Goal: Task Accomplishment & Management: Use online tool/utility

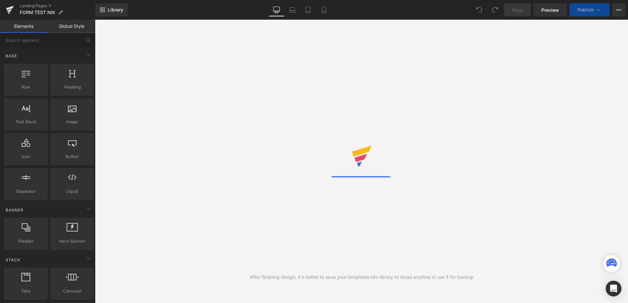
click at [441, 136] on div "After finishing design, it's better to save your templates into library to reus…" at bounding box center [361, 162] width 533 height 284
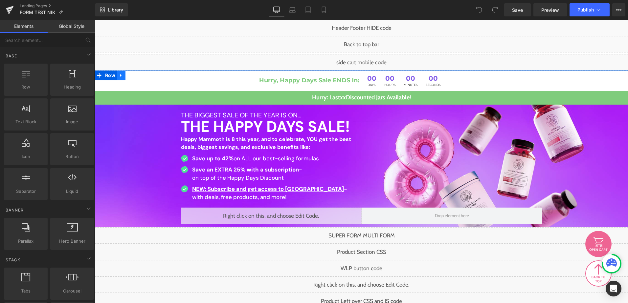
click at [120, 75] on icon at bounding box center [120, 75] width 1 height 3
click at [134, 74] on link at bounding box center [138, 76] width 9 height 10
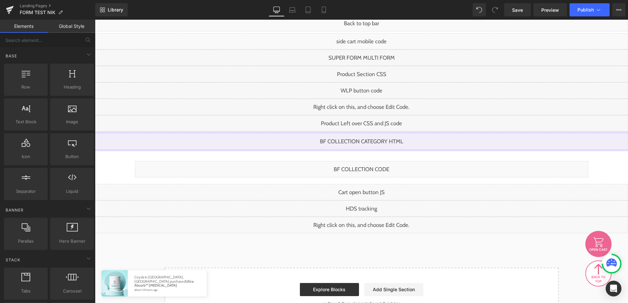
scroll to position [33, 0]
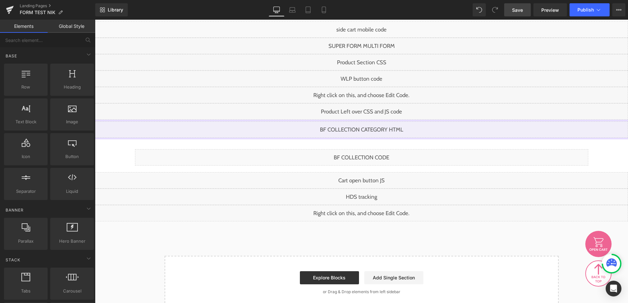
click at [525, 12] on link "Save" at bounding box center [517, 9] width 27 height 13
drag, startPoint x: 546, startPoint y: 12, endPoint x: 538, endPoint y: 12, distance: 8.5
click at [546, 12] on span "Preview" at bounding box center [550, 10] width 18 height 7
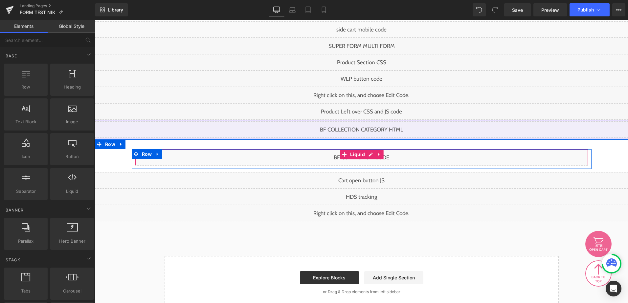
click at [368, 155] on div "Liquid" at bounding box center [361, 157] width 453 height 16
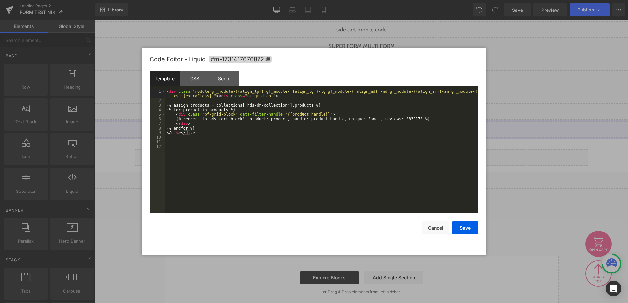
click at [315, 165] on div "< div class = "module gf_module-{{align_lg}} gf_module-{{align_lg}}-lg gf_modul…" at bounding box center [321, 158] width 313 height 138
drag, startPoint x: 430, startPoint y: 229, endPoint x: 423, endPoint y: 220, distance: 10.8
click at [429, 229] on button "Cancel" at bounding box center [435, 228] width 26 height 13
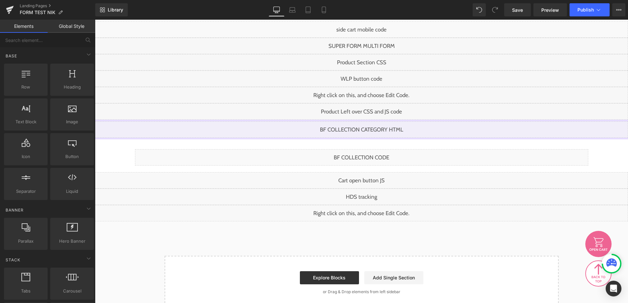
click at [370, 110] on div "Liquid" at bounding box center [361, 111] width 533 height 16
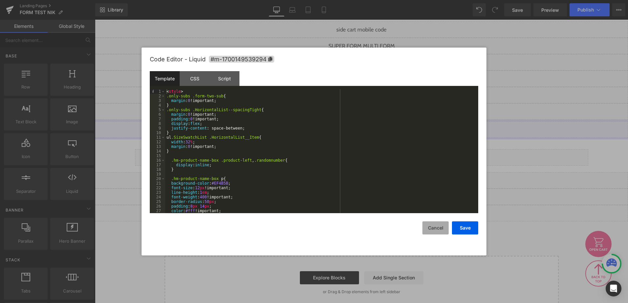
click at [430, 225] on button "Cancel" at bounding box center [435, 228] width 26 height 13
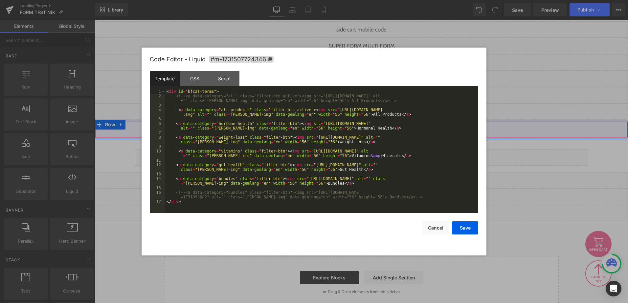
click at [367, 126] on div "Liquid" at bounding box center [361, 129] width 533 height 16
click at [437, 228] on button "Cancel" at bounding box center [435, 228] width 26 height 13
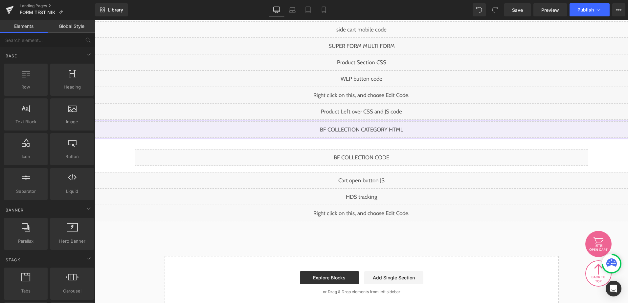
click at [367, 177] on div "Liquid" at bounding box center [361, 180] width 533 height 16
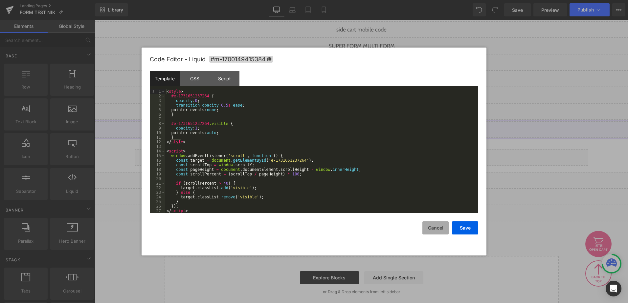
drag, startPoint x: 432, startPoint y: 226, endPoint x: 429, endPoint y: 224, distance: 3.5
click at [431, 226] on button "Cancel" at bounding box center [435, 228] width 26 height 13
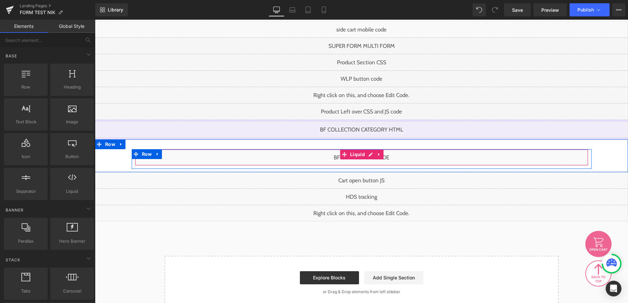
drag, startPoint x: 361, startPoint y: 151, endPoint x: 370, endPoint y: 159, distance: 11.9
click at [364, 154] on div "Liquid Row" at bounding box center [362, 159] width 460 height 20
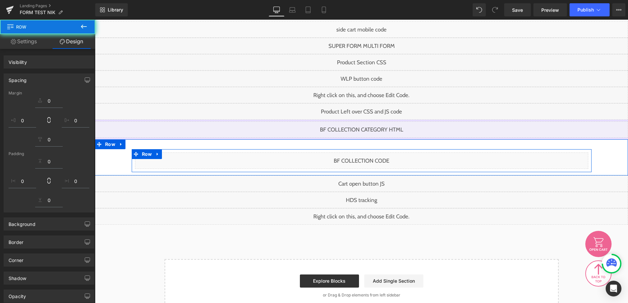
click at [368, 157] on div "Liquid" at bounding box center [361, 161] width 453 height 16
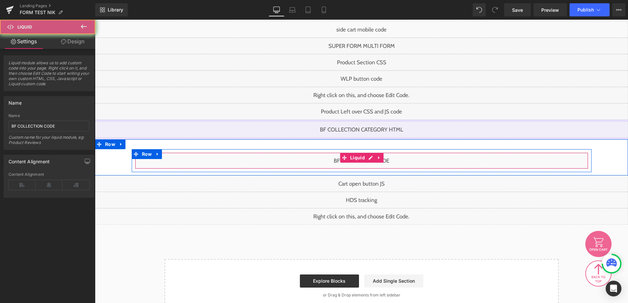
drag, startPoint x: 373, startPoint y: 158, endPoint x: 371, endPoint y: 161, distance: 3.7
click at [375, 159] on link at bounding box center [379, 158] width 9 height 10
click at [356, 159] on div "Liquid" at bounding box center [361, 161] width 453 height 16
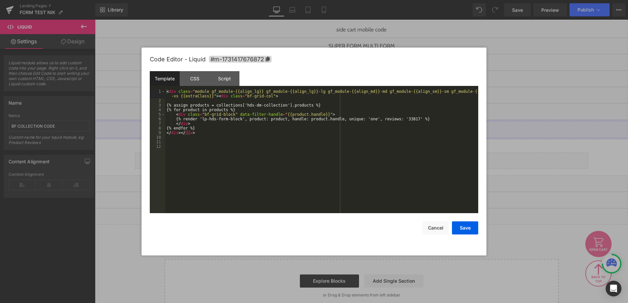
click at [290, 156] on div "< div class = "module gf_module-{{align_lg}} gf_module-{{align_lg}}-lg gf_modul…" at bounding box center [321, 158] width 313 height 138
click at [437, 229] on button "Cancel" at bounding box center [435, 228] width 26 height 13
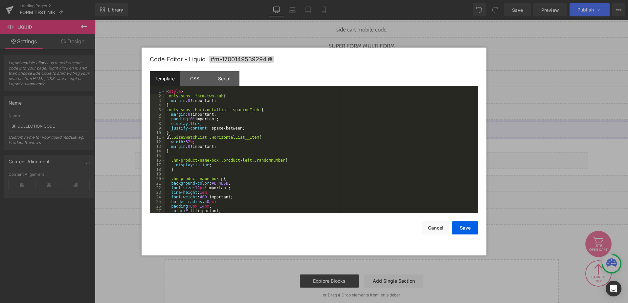
drag, startPoint x: 371, startPoint y: 110, endPoint x: 461, endPoint y: 134, distance: 93.5
click at [370, 110] on link at bounding box center [366, 109] width 7 height 8
drag, startPoint x: 439, startPoint y: 230, endPoint x: 435, endPoint y: 226, distance: 4.9
click at [438, 229] on button "Cancel" at bounding box center [435, 228] width 26 height 13
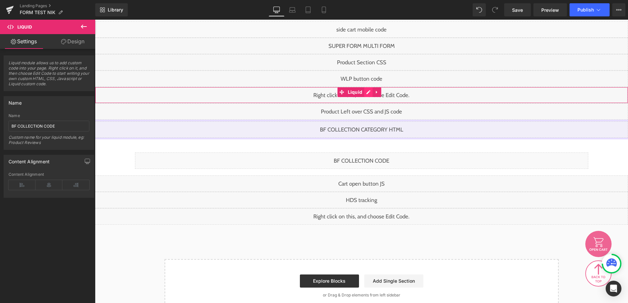
click at [367, 95] on div "Liquid" at bounding box center [361, 95] width 533 height 16
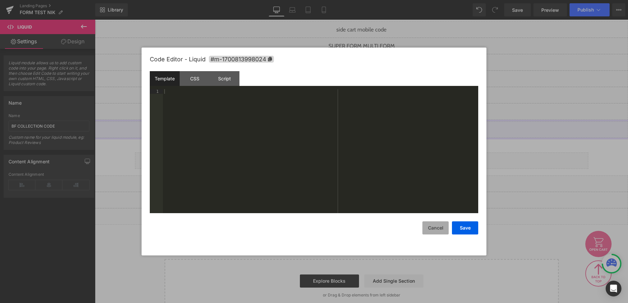
drag, startPoint x: 434, startPoint y: 227, endPoint x: 433, endPoint y: 223, distance: 4.0
click at [434, 227] on button "Cancel" at bounding box center [435, 228] width 26 height 13
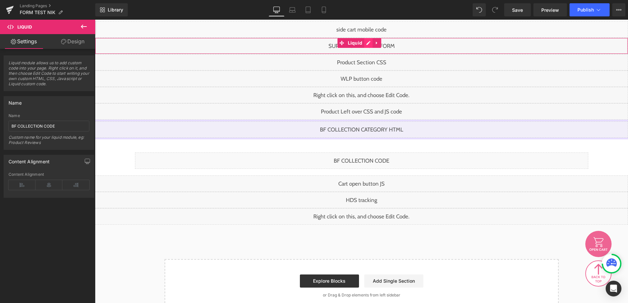
click at [368, 42] on div "Liquid" at bounding box center [361, 46] width 533 height 16
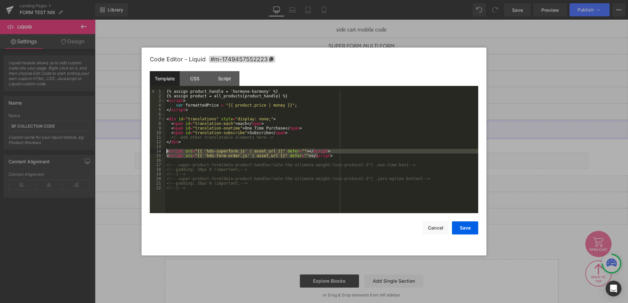
drag, startPoint x: 330, startPoint y: 157, endPoint x: 164, endPoint y: 153, distance: 165.2
click at [164, 153] on pre "1 2 3 4 5 6 7 8 9 10 11 12 13 14 15 16 17 18 19 20 21 22 {% assign product_hand…" at bounding box center [314, 151] width 328 height 124
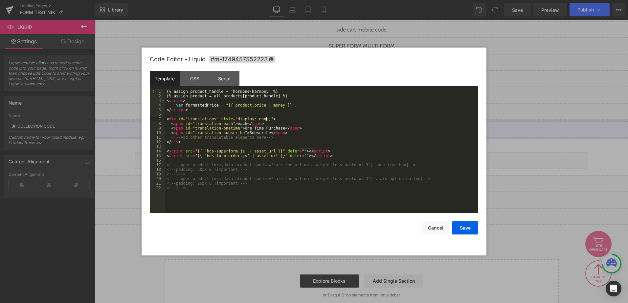
click at [288, 118] on div "{% assign product_handle = 'hormone-harmony' %} {% assign product = all_product…" at bounding box center [321, 155] width 313 height 133
click at [327, 152] on div "{% assign product_handle = 'hormone-harmony' %} {% assign product = all_product…" at bounding box center [321, 155] width 313 height 133
click at [323, 158] on div "{% assign product_handle = 'hormone-harmony' %} {% assign product = all_product…" at bounding box center [321, 155] width 313 height 133
click at [311, 156] on div "{% assign product_handle = 'hormone-harmony' %} {% assign product = all_product…" at bounding box center [321, 155] width 313 height 133
click at [309, 152] on div "{% assign product_handle = 'hormone-harmony' %} {% assign product = all_product…" at bounding box center [321, 155] width 313 height 133
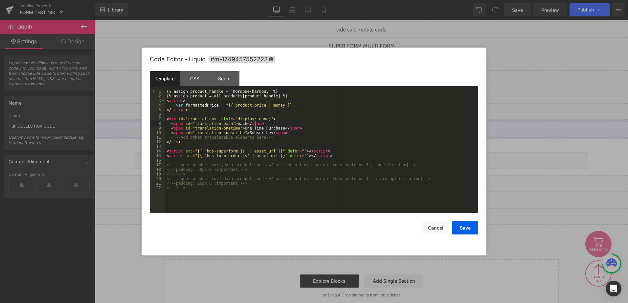
click at [288, 122] on div "{% assign product_handle = 'hormone-harmony' %} {% assign product = all_product…" at bounding box center [321, 155] width 313 height 133
click at [318, 136] on div "{% assign product_handle = 'hormone-harmony' %} {% assign product = all_product…" at bounding box center [321, 155] width 313 height 133
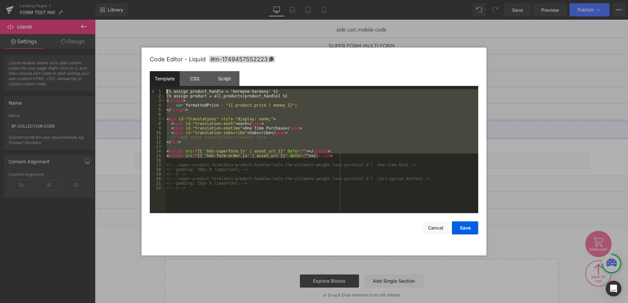
drag, startPoint x: 322, startPoint y: 157, endPoint x: 126, endPoint y: 88, distance: 207.3
click at [126, 88] on body "You are previewing how the will restyle your page. You can not edit Elements in…" at bounding box center [314, 151] width 628 height 303
click at [429, 229] on button "Cancel" at bounding box center [435, 228] width 26 height 13
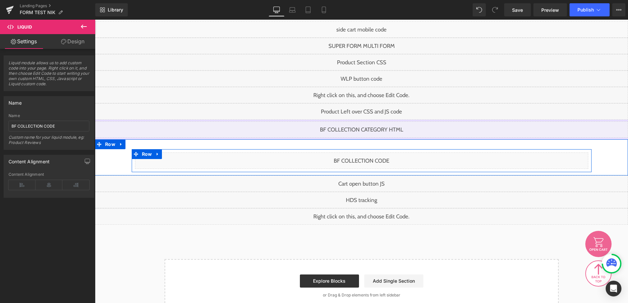
click at [352, 159] on div "Liquid" at bounding box center [361, 161] width 453 height 16
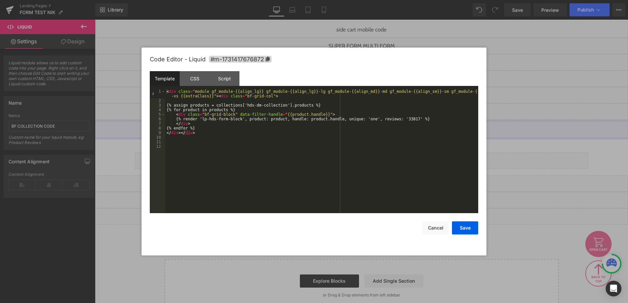
click at [269, 137] on div "< div class = "module gf_module-{{align_lg}} gf_module-{{align_lg}}-lg gf_modul…" at bounding box center [321, 158] width 313 height 138
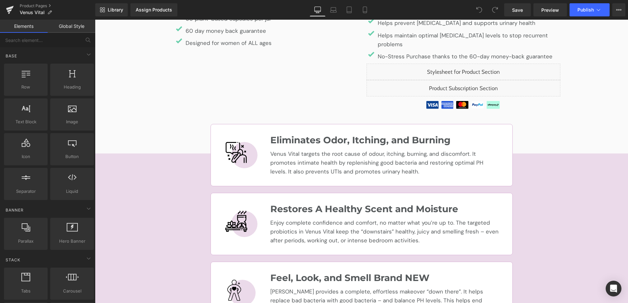
scroll to position [328, 0]
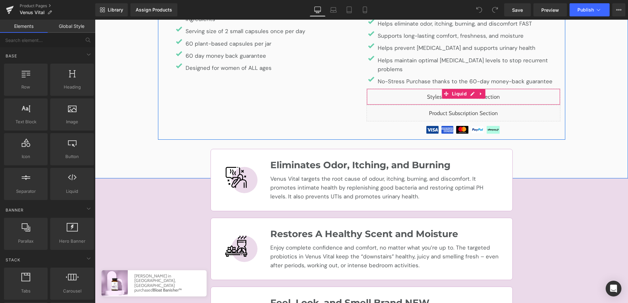
click at [470, 89] on div "Liquid" at bounding box center [463, 97] width 194 height 16
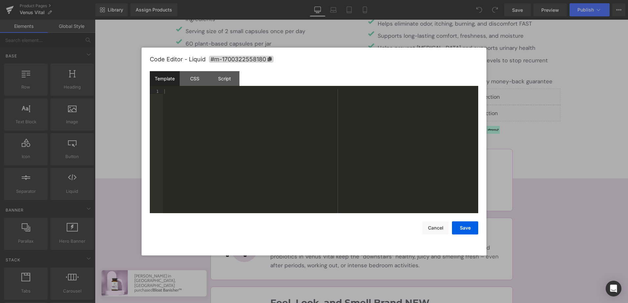
drag, startPoint x: 358, startPoint y: 148, endPoint x: 221, endPoint y: 118, distance: 140.9
click at [357, 148] on div at bounding box center [320, 155] width 315 height 133
drag, startPoint x: 187, startPoint y: 80, endPoint x: 191, endPoint y: 84, distance: 5.6
click at [187, 81] on div "CSS" at bounding box center [195, 78] width 30 height 15
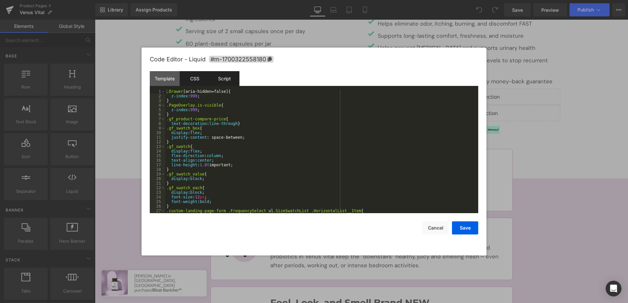
click at [229, 74] on div "Script" at bounding box center [224, 78] width 30 height 15
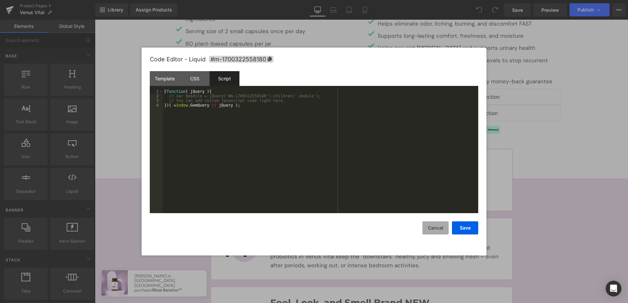
drag, startPoint x: 435, startPoint y: 231, endPoint x: 432, endPoint y: 220, distance: 11.5
click at [435, 230] on button "Cancel" at bounding box center [435, 228] width 26 height 13
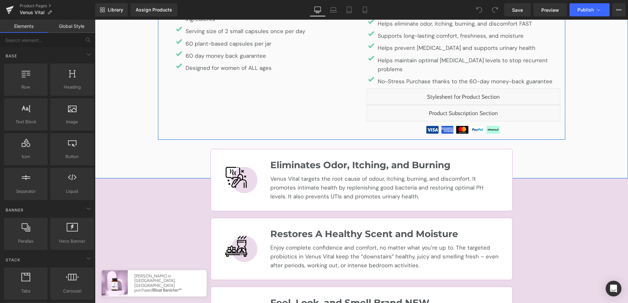
click at [469, 105] on div "Liquid" at bounding box center [463, 113] width 194 height 16
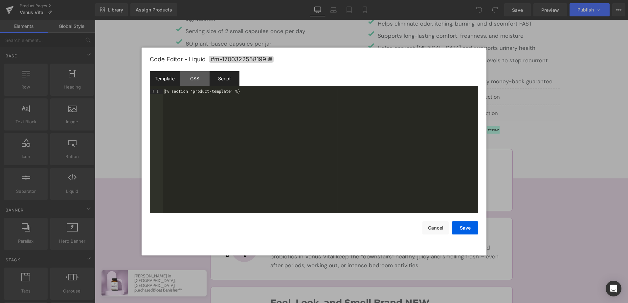
drag, startPoint x: 196, startPoint y: 78, endPoint x: 224, endPoint y: 83, distance: 28.0
click at [198, 79] on div "CSS" at bounding box center [195, 78] width 30 height 15
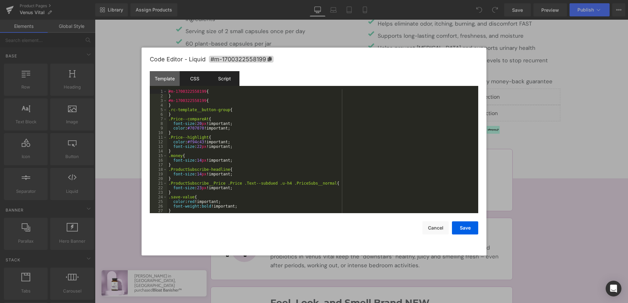
click at [227, 79] on div "Script" at bounding box center [224, 78] width 30 height 15
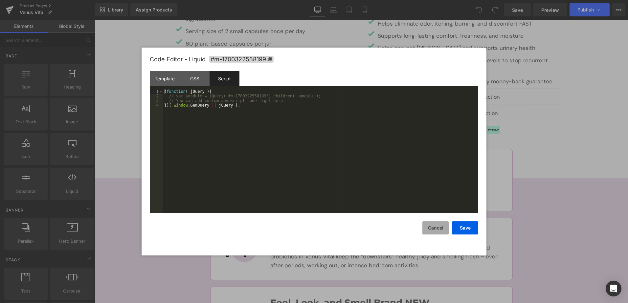
click at [444, 224] on button "Cancel" at bounding box center [435, 228] width 26 height 13
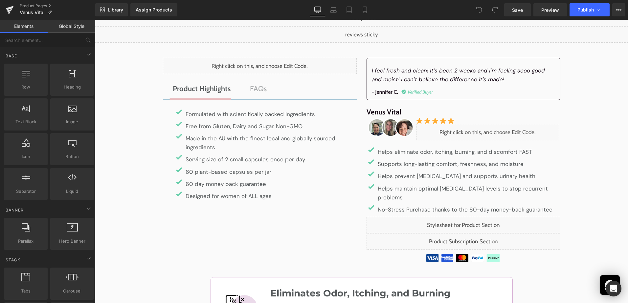
scroll to position [164, 0]
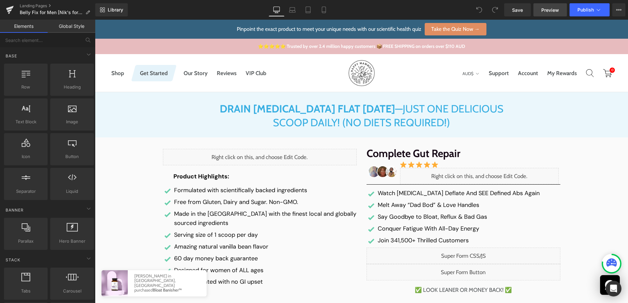
click at [551, 8] on span "Preview" at bounding box center [550, 10] width 18 height 7
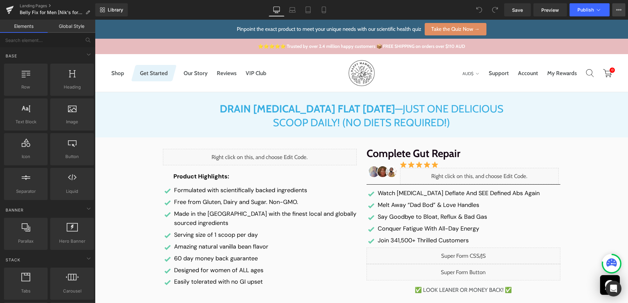
click at [614, 9] on button "View Live Page View with current Template Save Template to Library Schedule Pub…" at bounding box center [618, 9] width 13 height 13
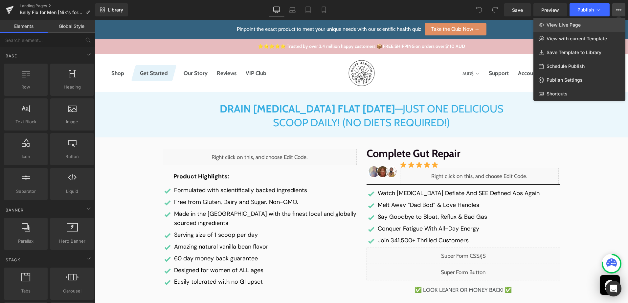
click at [579, 26] on span "View Live Page" at bounding box center [563, 25] width 34 height 6
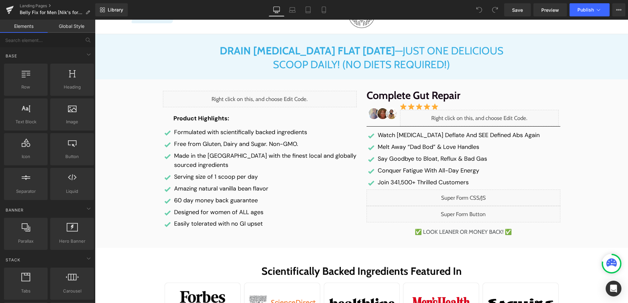
scroll to position [131, 0]
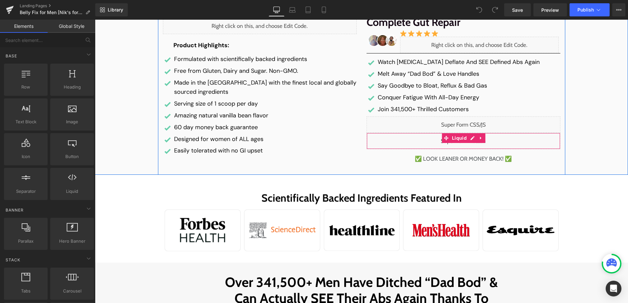
click at [470, 138] on div "Liquid" at bounding box center [463, 141] width 194 height 16
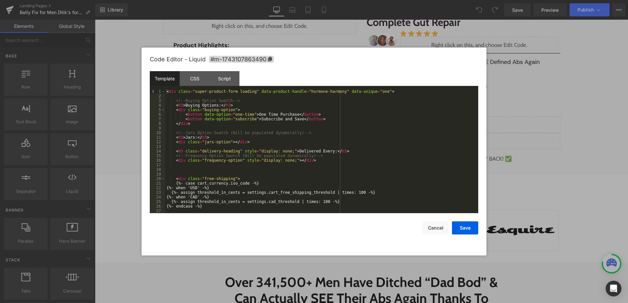
scroll to position [69, 0]
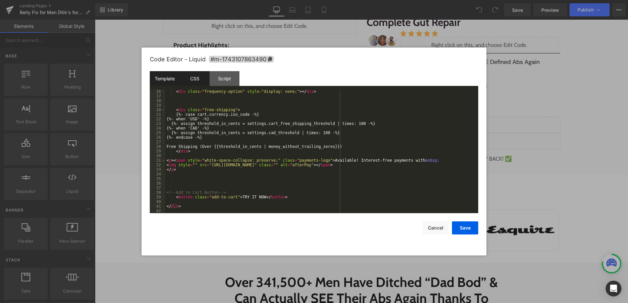
click at [195, 77] on div "CSS" at bounding box center [195, 78] width 30 height 15
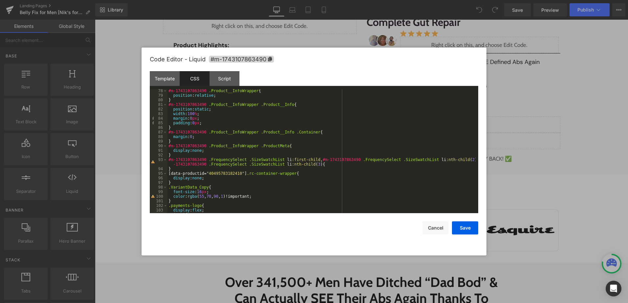
scroll to position [453, 0]
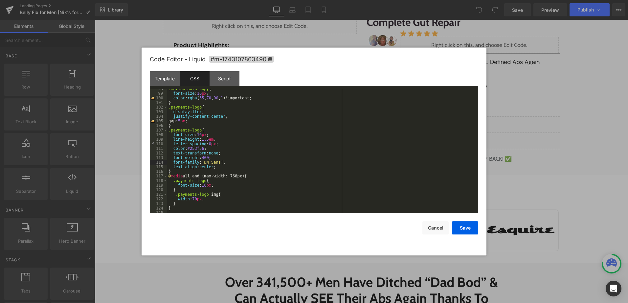
click at [300, 163] on div ".VariantData_Copy { font-size : 16 px ; color : rgba ( 55 , 70 , 90 , 1 )!impor…" at bounding box center [321, 153] width 308 height 133
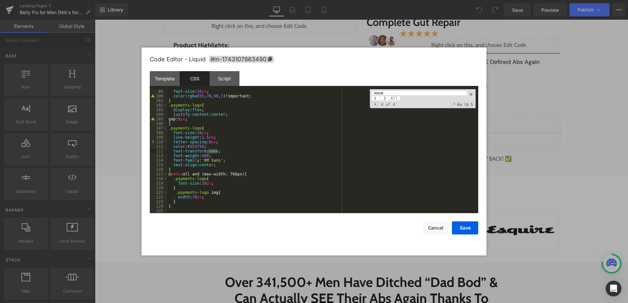
scroll to position [264, 0]
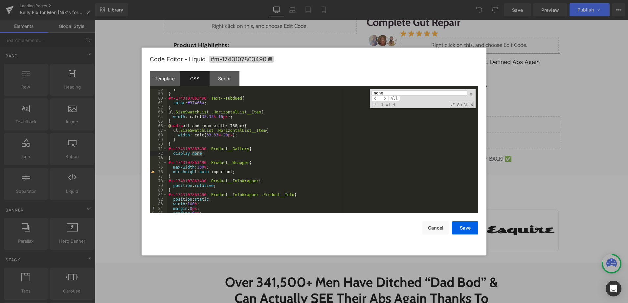
type input "none"
click at [434, 221] on div "Save Cancel" at bounding box center [314, 223] width 328 height 21
click at [433, 226] on button "Cancel" at bounding box center [435, 228] width 26 height 13
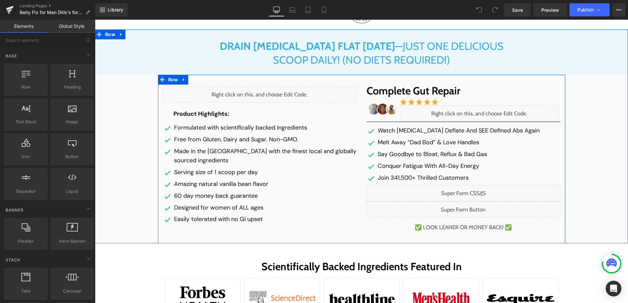
scroll to position [66, 0]
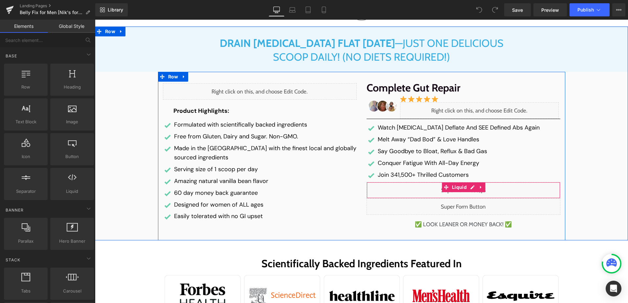
click at [468, 186] on div "Liquid" at bounding box center [463, 190] width 194 height 16
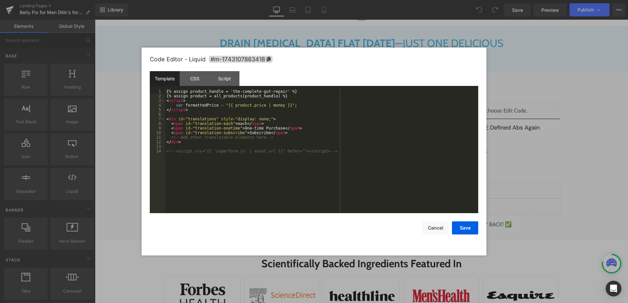
click at [373, 171] on div "{% assign product_handle = 'the-complete-gut-repair' %} {% assign product = all…" at bounding box center [321, 155] width 313 height 133
click at [194, 82] on div "CSS" at bounding box center [195, 78] width 30 height 15
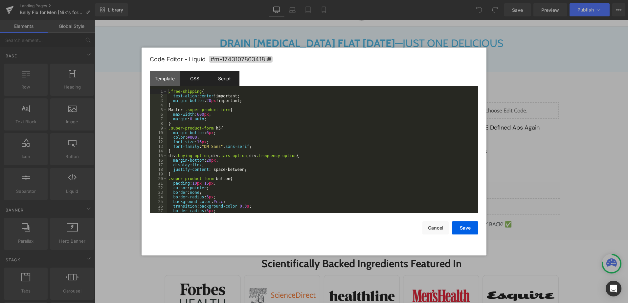
click at [220, 78] on div "Script" at bounding box center [224, 78] width 30 height 15
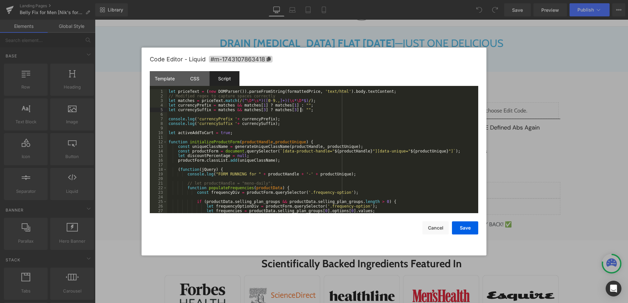
click at [343, 110] on div "let priceText = ( new DOMParser ( )) . parseFromString ( formattedPrice , 'text…" at bounding box center [321, 155] width 308 height 133
click at [440, 227] on button "Cancel" at bounding box center [435, 228] width 26 height 13
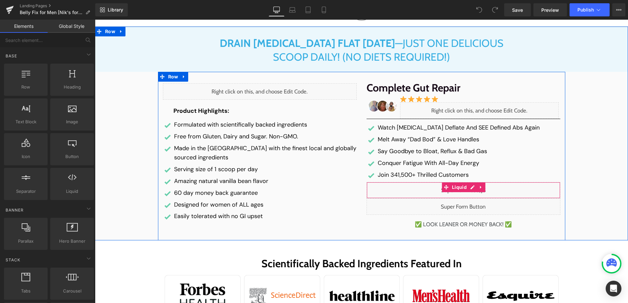
click at [470, 188] on div "Liquid" at bounding box center [463, 190] width 194 height 16
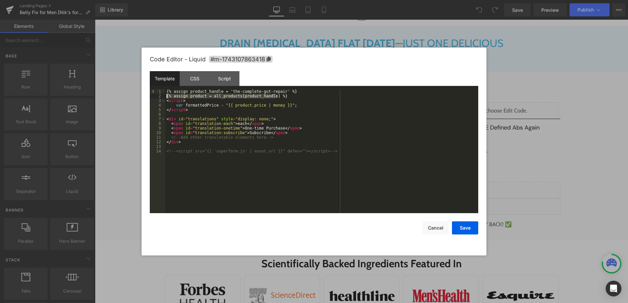
drag, startPoint x: 287, startPoint y: 97, endPoint x: 165, endPoint y: 97, distance: 121.5
click at [165, 97] on div "{% assign product_handle = 'the-complete-gut-repair' %} {% assign product = all…" at bounding box center [321, 155] width 313 height 133
click at [287, 91] on div "{% assign product_handle = 'the-complete-gut-repair' %} {% assign product = all…" at bounding box center [321, 155] width 313 height 133
drag, startPoint x: 293, startPoint y: 92, endPoint x: 156, endPoint y: 91, distance: 137.5
click at [156, 91] on pre "1 2 3 4 5 6 7 8 9 10 11 12 13 14 {% assign product_handle = 'the-complete-gut-r…" at bounding box center [314, 151] width 328 height 124
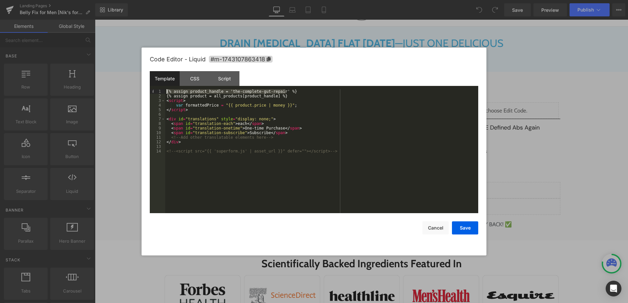
click at [302, 93] on div "{% assign product_handle = 'the-complete-gut-repair' %} {% assign product = all…" at bounding box center [321, 151] width 313 height 124
click at [284, 97] on div "{% assign product_handle = 'the-complete-gut-repair' %} {% assign product = all…" at bounding box center [321, 155] width 313 height 133
click at [321, 119] on div "{% assign product_handle = 'the-complete-gut-repair' %} {% assign product = all…" at bounding box center [321, 155] width 313 height 133
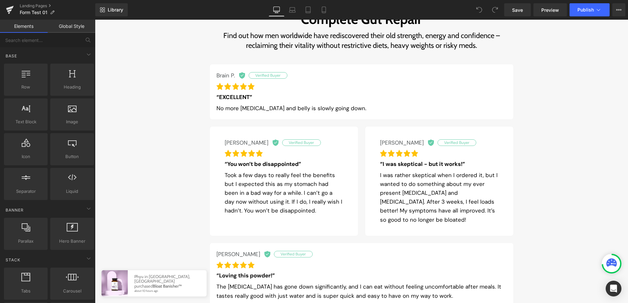
scroll to position [263, 0]
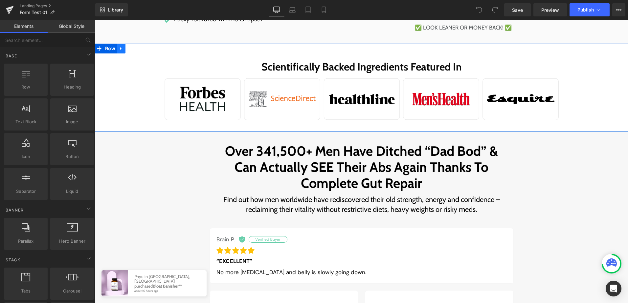
click at [119, 46] on icon at bounding box center [121, 48] width 5 height 5
click at [139, 47] on link at bounding box center [138, 49] width 9 height 10
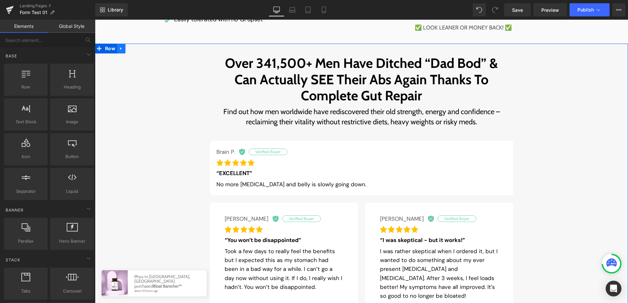
click at [120, 50] on icon at bounding box center [120, 48] width 1 height 3
click at [138, 48] on icon at bounding box center [138, 48] width 5 height 5
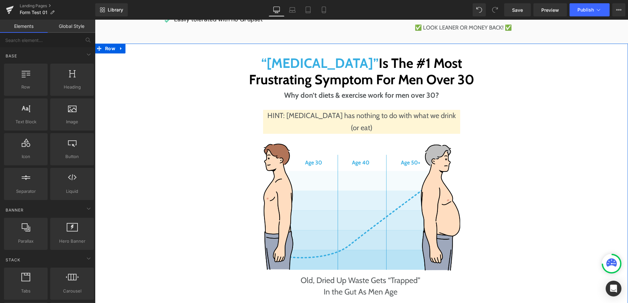
drag, startPoint x: 120, startPoint y: 46, endPoint x: 124, endPoint y: 50, distance: 5.8
click at [120, 47] on icon at bounding box center [121, 48] width 5 height 5
click at [136, 48] on icon at bounding box center [138, 48] width 5 height 5
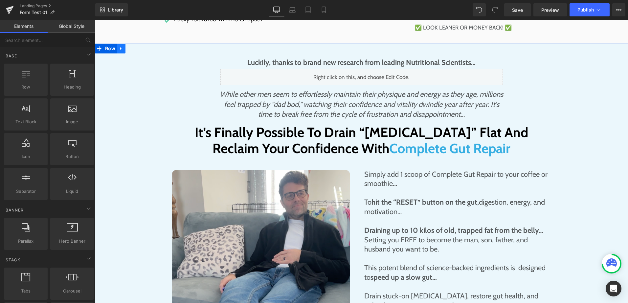
click at [120, 49] on icon at bounding box center [120, 48] width 1 height 3
click at [136, 50] on icon at bounding box center [138, 48] width 5 height 5
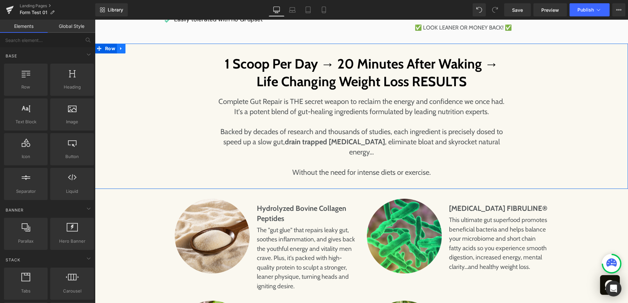
click at [119, 47] on icon at bounding box center [121, 48] width 5 height 5
click at [138, 48] on icon at bounding box center [138, 48] width 5 height 5
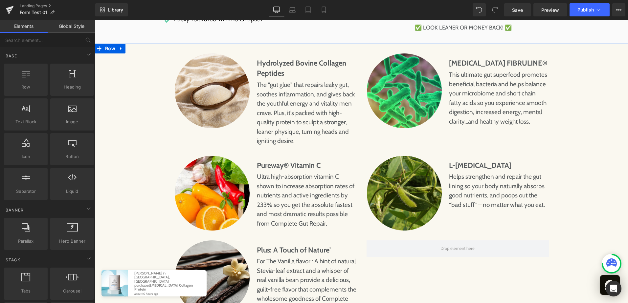
drag, startPoint x: 119, startPoint y: 48, endPoint x: 125, endPoint y: 50, distance: 6.9
click at [119, 48] on icon at bounding box center [121, 48] width 5 height 5
click at [136, 50] on icon at bounding box center [138, 48] width 5 height 5
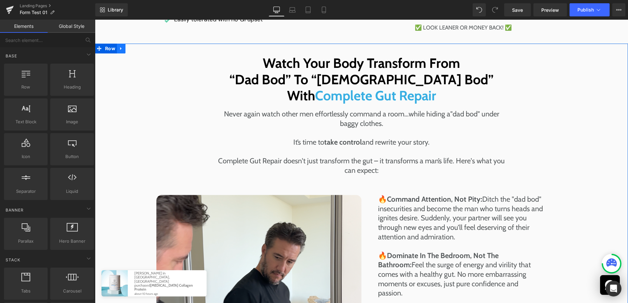
click at [121, 49] on link at bounding box center [121, 49] width 9 height 10
click at [136, 49] on icon at bounding box center [138, 48] width 5 height 5
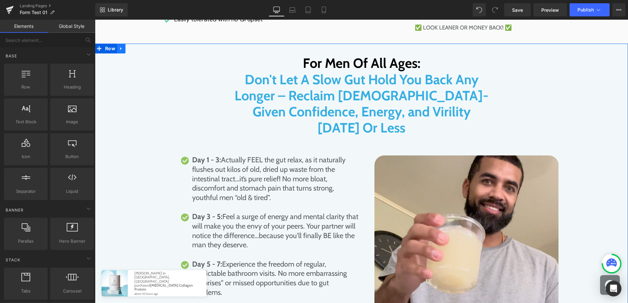
click at [120, 50] on icon at bounding box center [121, 48] width 5 height 5
click at [138, 50] on link at bounding box center [138, 49] width 9 height 10
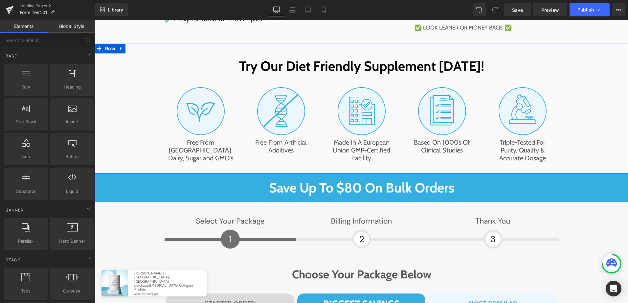
drag, startPoint x: 119, startPoint y: 48, endPoint x: 126, endPoint y: 49, distance: 7.0
click at [119, 48] on icon at bounding box center [121, 48] width 5 height 5
click at [134, 49] on link at bounding box center [138, 49] width 9 height 10
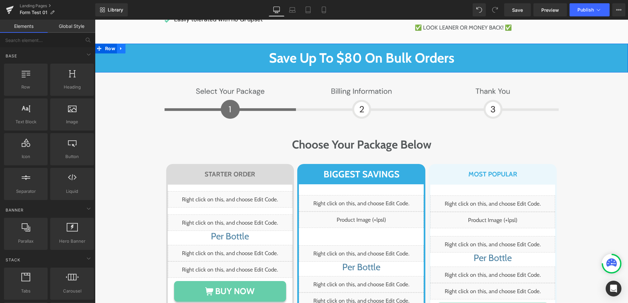
click at [119, 49] on icon at bounding box center [121, 48] width 5 height 5
click at [136, 49] on icon at bounding box center [138, 48] width 5 height 5
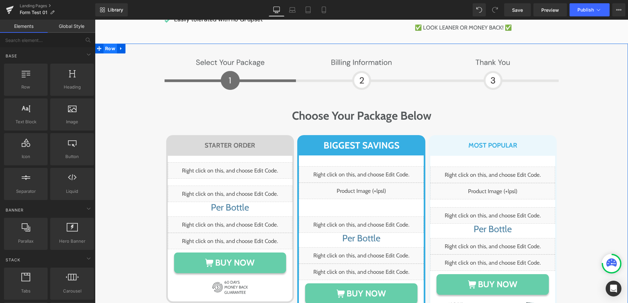
click at [113, 50] on span "Row" at bounding box center [109, 49] width 13 height 10
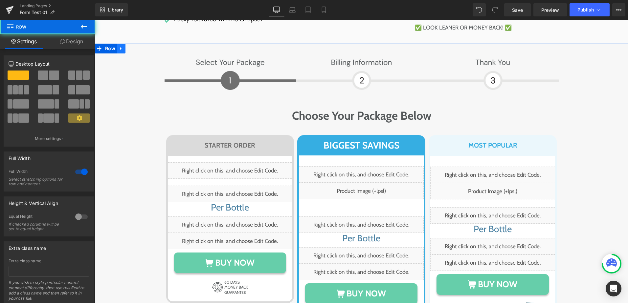
click at [120, 50] on icon at bounding box center [121, 48] width 5 height 5
click at [137, 50] on icon at bounding box center [138, 48] width 5 height 5
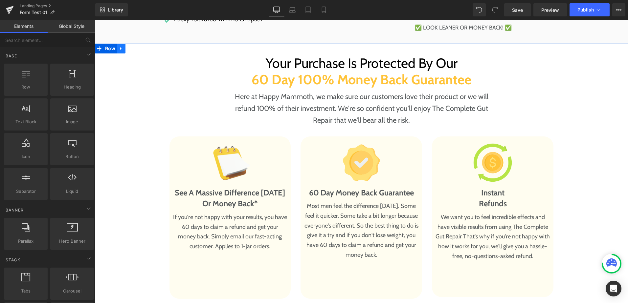
click at [119, 49] on icon at bounding box center [121, 48] width 5 height 5
click at [136, 50] on icon at bounding box center [138, 48] width 5 height 5
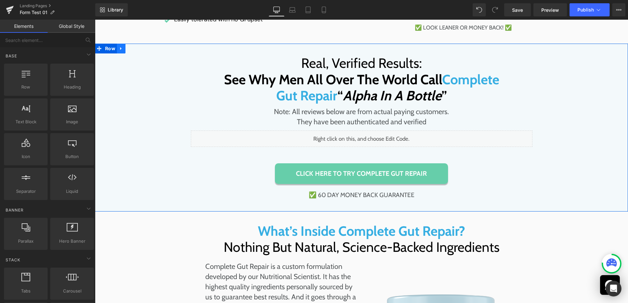
click at [120, 48] on icon at bounding box center [120, 48] width 1 height 3
click at [137, 50] on icon at bounding box center [138, 48] width 5 height 5
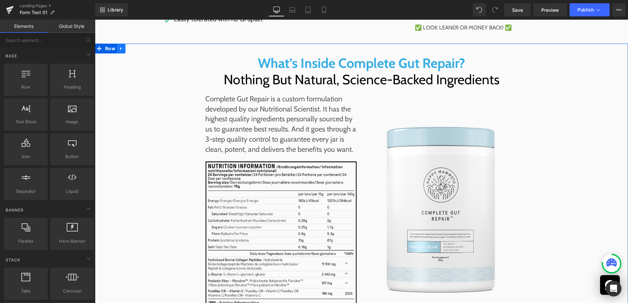
click at [119, 49] on icon at bounding box center [121, 48] width 5 height 5
click at [136, 50] on icon at bounding box center [138, 48] width 5 height 5
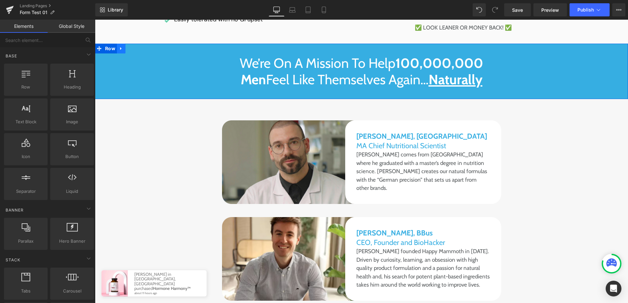
click at [120, 49] on icon at bounding box center [121, 48] width 5 height 5
click at [136, 50] on icon at bounding box center [138, 48] width 5 height 5
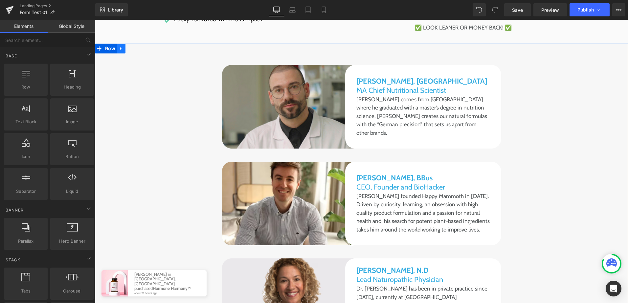
click at [120, 50] on icon at bounding box center [121, 48] width 5 height 5
click at [136, 50] on icon at bounding box center [138, 48] width 5 height 5
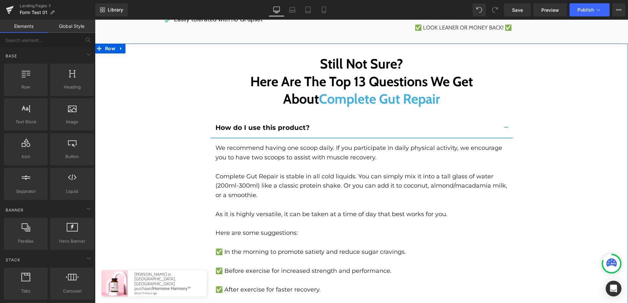
drag, startPoint x: 121, startPoint y: 44, endPoint x: 118, endPoint y: 53, distance: 8.9
click at [121, 44] on link at bounding box center [121, 49] width 9 height 10
click at [137, 47] on icon at bounding box center [138, 48] width 5 height 5
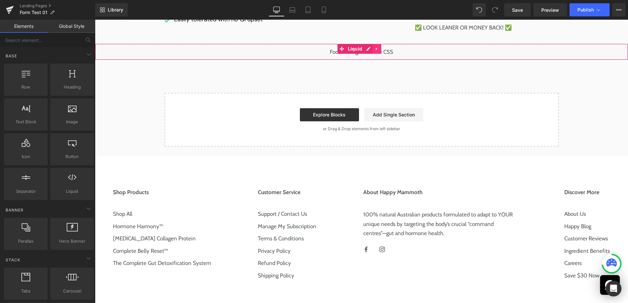
click at [376, 49] on icon at bounding box center [376, 49] width 1 height 3
click at [380, 49] on icon at bounding box center [380, 49] width 5 height 5
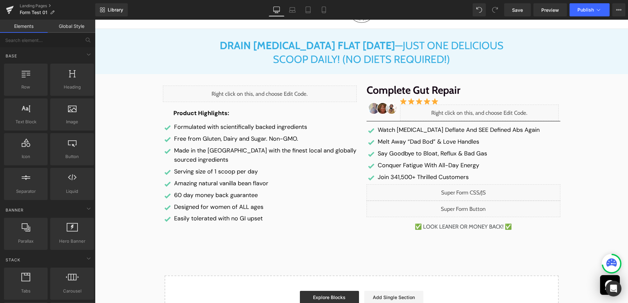
scroll to position [33, 0]
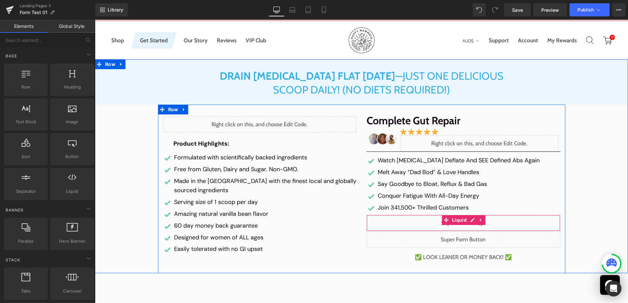
click at [467, 216] on div "Liquid" at bounding box center [463, 223] width 194 height 16
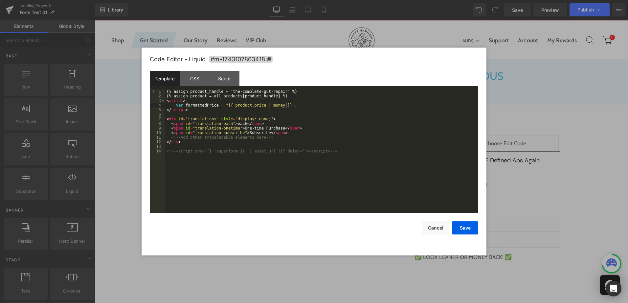
click at [362, 103] on div "{% assign product_handle = 'the-complete-gut-repair' %} {% assign product = all…" at bounding box center [321, 155] width 313 height 133
click at [467, 228] on button "Save" at bounding box center [465, 228] width 26 height 13
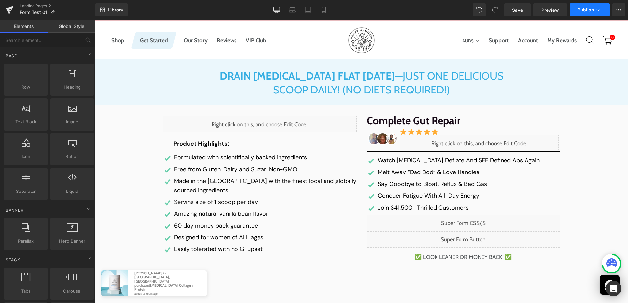
click at [581, 6] on button "Publish" at bounding box center [589, 9] width 40 height 13
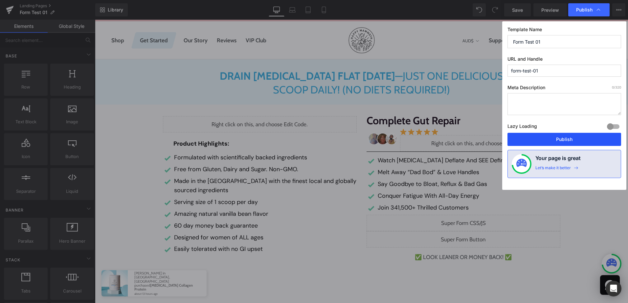
click at [562, 141] on button "Publish" at bounding box center [564, 139] width 114 height 13
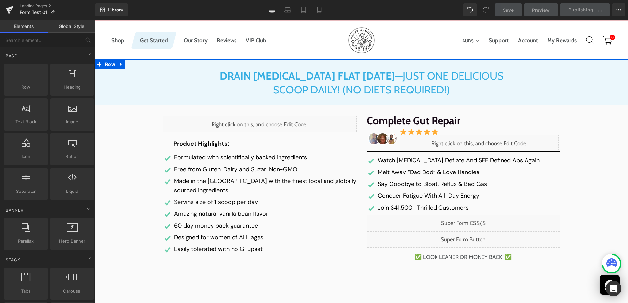
click at [120, 66] on link at bounding box center [121, 64] width 9 height 10
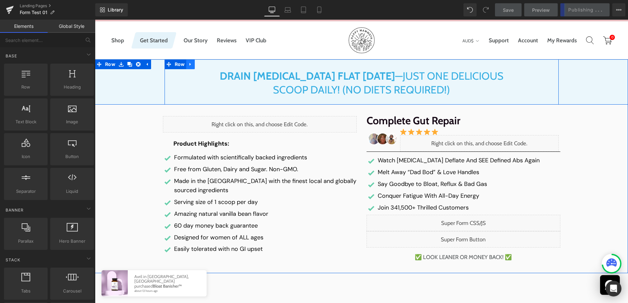
click at [190, 64] on link at bounding box center [190, 64] width 9 height 10
click at [205, 65] on icon at bounding box center [207, 64] width 5 height 5
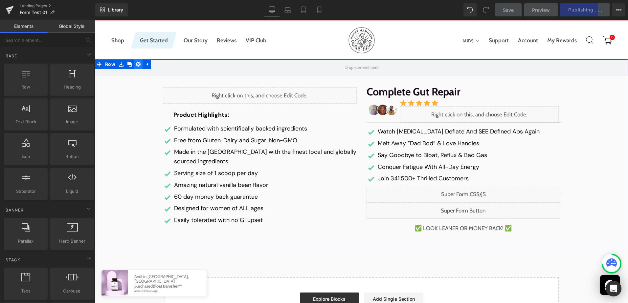
click at [136, 63] on icon at bounding box center [138, 64] width 5 height 5
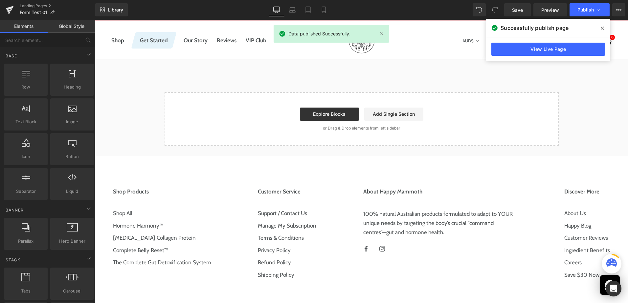
click at [467, 8] on div "Library Desktop Desktop Laptop Tablet Mobile Save Preview Publish Scheduled Vie…" at bounding box center [361, 9] width 532 height 13
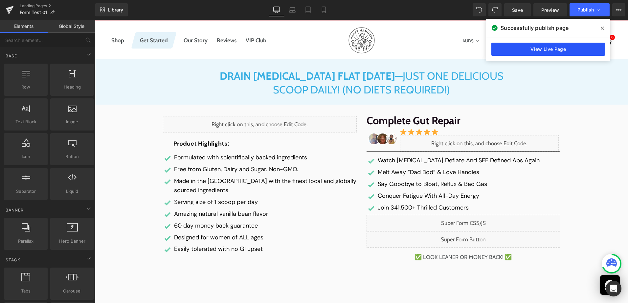
click at [552, 49] on link "View Live Page" at bounding box center [548, 49] width 114 height 13
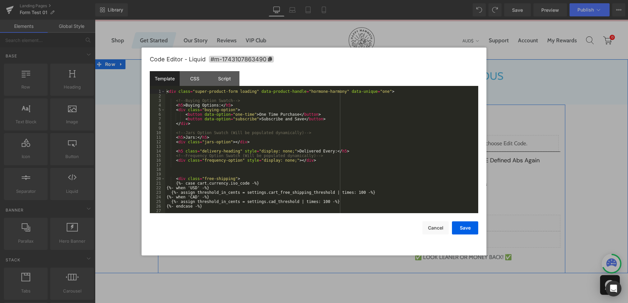
click at [468, 236] on div "Liquid" at bounding box center [463, 239] width 194 height 16
click at [197, 81] on div "CSS" at bounding box center [195, 78] width 30 height 15
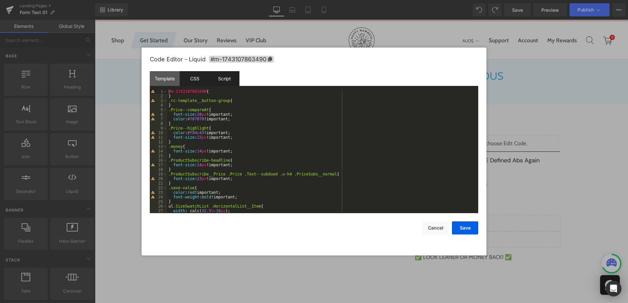
drag, startPoint x: 221, startPoint y: 75, endPoint x: 226, endPoint y: 81, distance: 7.0
click at [221, 75] on div "Script" at bounding box center [224, 78] width 30 height 15
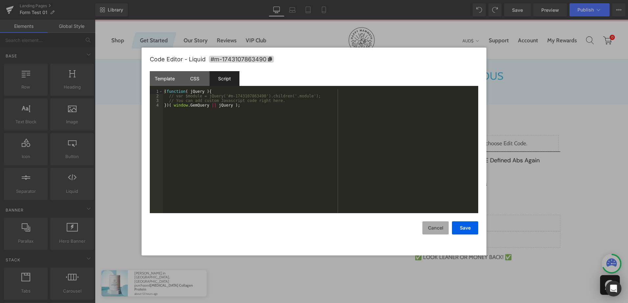
click at [432, 230] on button "Cancel" at bounding box center [435, 228] width 26 height 13
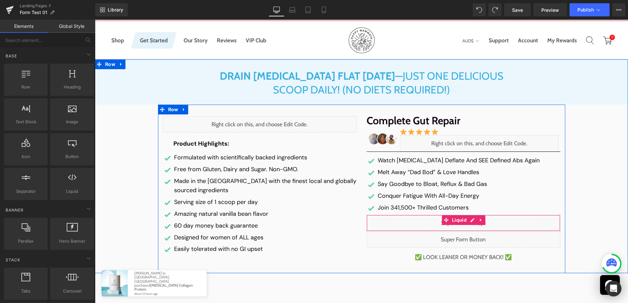
click at [470, 220] on div "Liquid" at bounding box center [463, 223] width 194 height 16
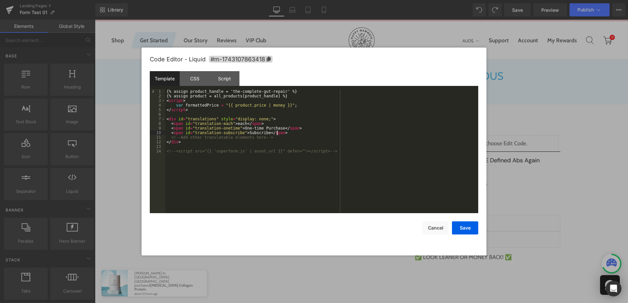
drag, startPoint x: 303, startPoint y: 132, endPoint x: 259, endPoint y: 118, distance: 46.1
click at [302, 132] on div "{% assign product_handle = 'the-complete-gut-repair' %} {% assign product = all…" at bounding box center [321, 155] width 313 height 133
click at [187, 79] on div "CSS" at bounding box center [195, 78] width 30 height 15
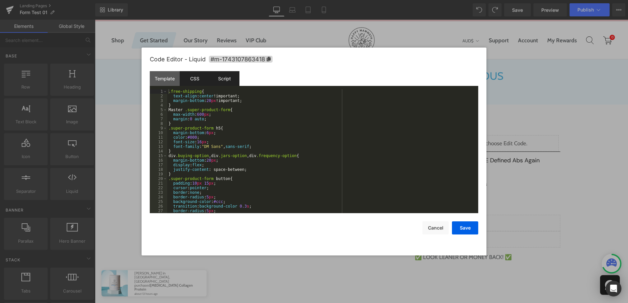
click at [226, 84] on div "Script" at bounding box center [224, 78] width 30 height 15
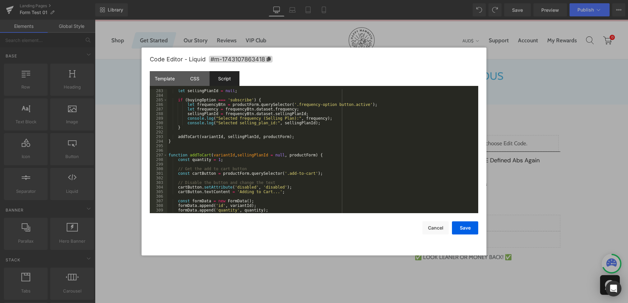
scroll to position [1477, 0]
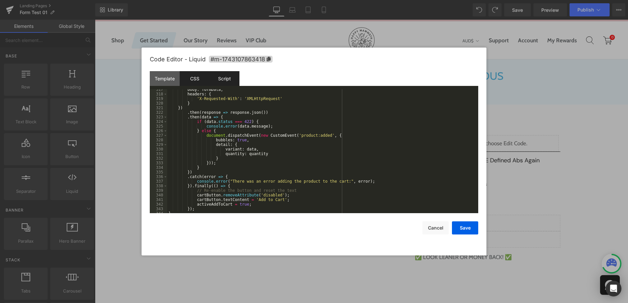
click at [193, 77] on div "CSS" at bounding box center [195, 78] width 30 height 15
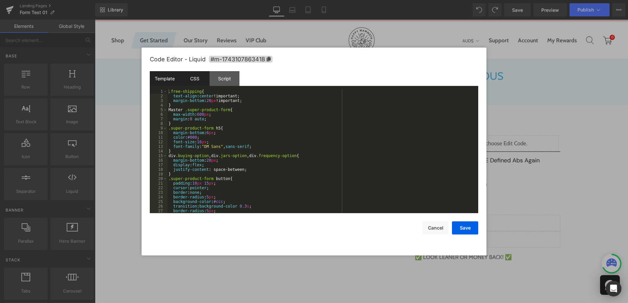
click at [163, 75] on div "Template" at bounding box center [165, 78] width 30 height 15
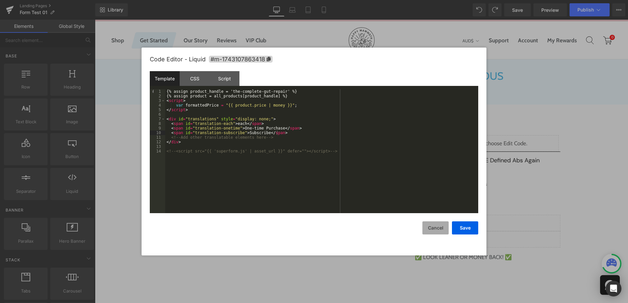
click at [441, 227] on button "Cancel" at bounding box center [435, 228] width 26 height 13
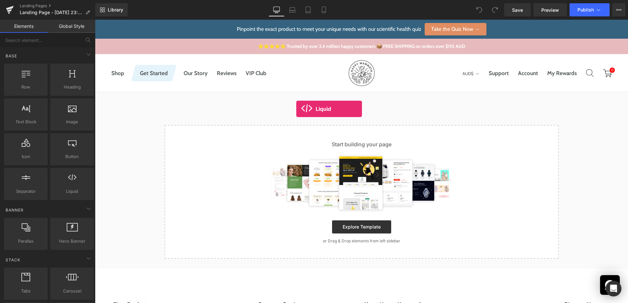
drag, startPoint x: 167, startPoint y: 205, endPoint x: 296, endPoint y: 109, distance: 161.2
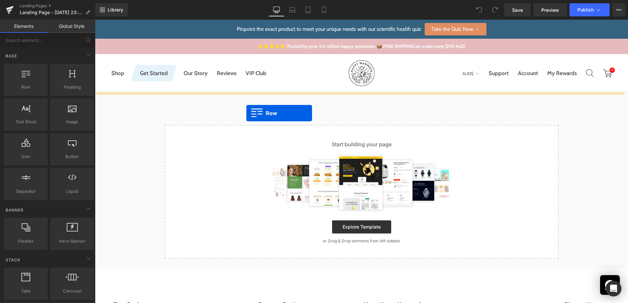
drag, startPoint x: 124, startPoint y: 101, endPoint x: 246, endPoint y: 113, distance: 123.0
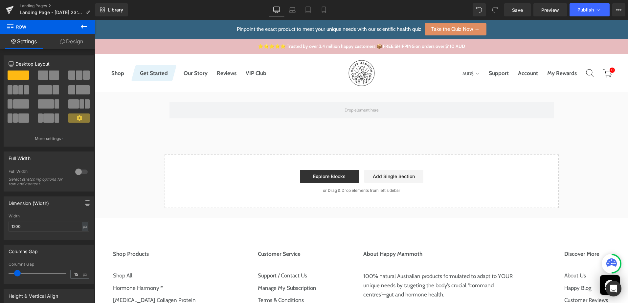
drag, startPoint x: 85, startPoint y: 27, endPoint x: 82, endPoint y: 32, distance: 6.2
click at [84, 27] on icon at bounding box center [84, 27] width 6 height 4
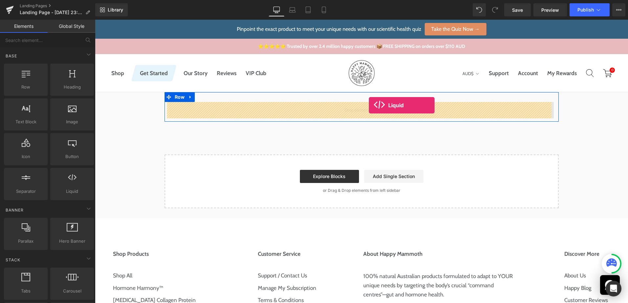
drag, startPoint x: 171, startPoint y: 203, endPoint x: 369, endPoint y: 105, distance: 220.8
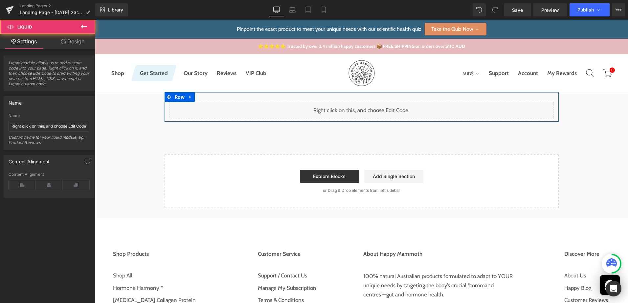
click at [366, 109] on div "Liquid" at bounding box center [361, 110] width 384 height 16
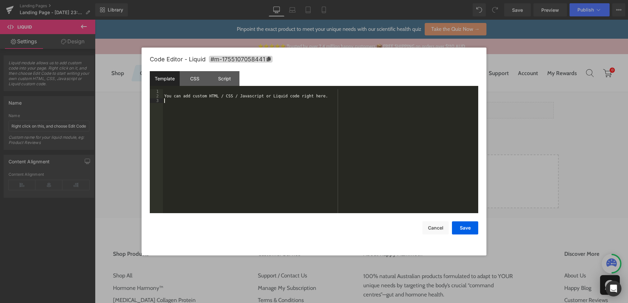
click at [335, 145] on div "You can add custom HTML / CSS / Javascript or Liquid code right here." at bounding box center [320, 155] width 315 height 133
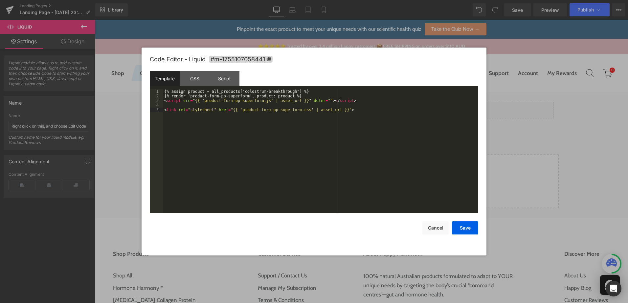
click at [339, 162] on div "{% assign product = all_products["colostrum-breakthrough"] %} {% render 'produc…" at bounding box center [320, 155] width 315 height 133
drag, startPoint x: 238, startPoint y: 93, endPoint x: 250, endPoint y: 93, distance: 12.1
click at [238, 93] on div "{% assign product = all_products["colostrum-breakthrough"] %} {% render 'produc…" at bounding box center [320, 155] width 315 height 133
click at [284, 91] on div "{% assign product = all_products["colostrum-breakthrough"] %} {% render 'produc…" at bounding box center [320, 155] width 315 height 133
click at [311, 138] on div "{% assign product = all_products["colostrum-breakthrough"] %} {% render 'produc…" at bounding box center [320, 155] width 315 height 133
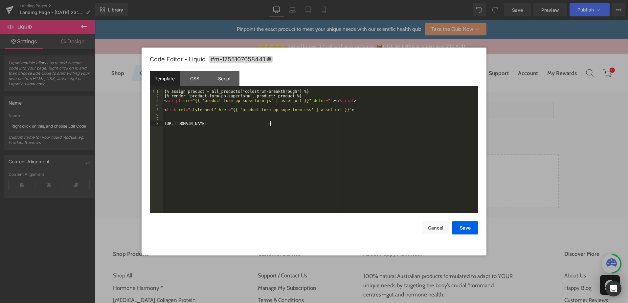
click at [238, 124] on div "{% assign product = all_products["colostrum-breakthrough"] %} {% render 'produc…" at bounding box center [320, 155] width 315 height 133
drag, startPoint x: 285, startPoint y: 91, endPoint x: 280, endPoint y: 94, distance: 6.2
click at [285, 91] on div "{% assign product = all_products["colostrum-breakthrough"] %} {% render 'produc…" at bounding box center [320, 155] width 315 height 133
click at [239, 91] on div "{% assign product = all_products["colostrum-breakthrough"] %} {% render 'produc…" at bounding box center [320, 155] width 315 height 133
click at [238, 91] on div "{% assign product = all_products["colostrum-breakthrough"] %} {% render 'produc…" at bounding box center [320, 155] width 315 height 133
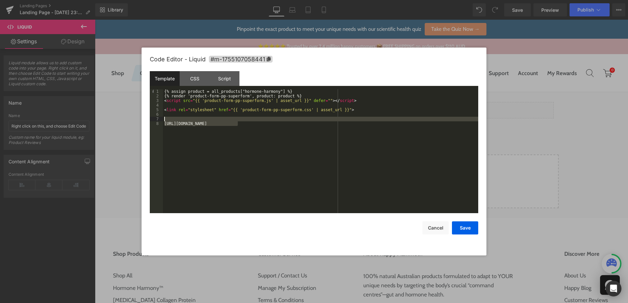
drag, startPoint x: 257, startPoint y: 126, endPoint x: 147, endPoint y: 121, distance: 110.1
click at [147, 121] on div "Code Editor - Liquid #m-1755107058441 Template CSS Script Data 1 2 3 4 5 6 7 8 …" at bounding box center [313, 152] width 345 height 208
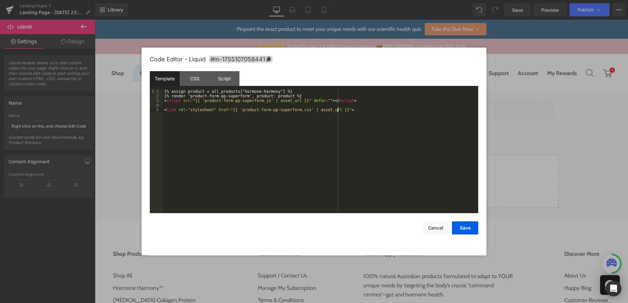
click at [215, 152] on div "{% assign product = all_products["hormone-harmony"] %} {% render 'product-form-…" at bounding box center [320, 155] width 315 height 133
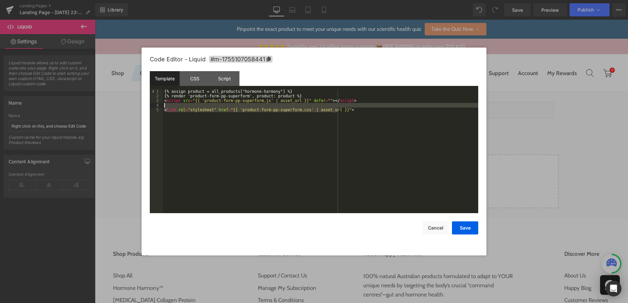
drag, startPoint x: 348, startPoint y: 109, endPoint x: 168, endPoint y: 121, distance: 180.6
click at [163, 104] on div "{% assign product = all_products["hormone-harmony"] %} {% render 'product-form-…" at bounding box center [320, 155] width 315 height 133
click at [269, 171] on div "{% assign product = all_products["hormone-harmony"] %} {% render 'product-form-…" at bounding box center [320, 151] width 315 height 124
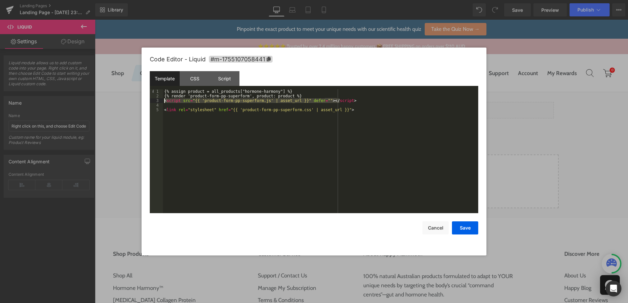
drag, startPoint x: 349, startPoint y: 99, endPoint x: 134, endPoint y: 102, distance: 215.7
click at [134, 102] on body "Liquid You are previewing how the will restyle your page. You can not edit Elem…" at bounding box center [314, 151] width 628 height 303
paste textarea
click at [302, 95] on div "{% assign product = all_products["hormone-harmony"] %} {% render 'product-form-…" at bounding box center [320, 155] width 315 height 133
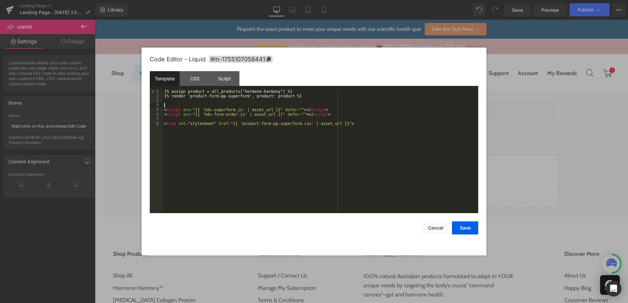
click at [316, 96] on div "{% assign product = all_products["hormone-harmony"] %} {% render 'product-form-…" at bounding box center [320, 155] width 315 height 133
click at [294, 97] on div "{% assign product = all_products["hormone-harmony"] %} {% render 'product-form-…" at bounding box center [320, 155] width 315 height 133
drag, startPoint x: 295, startPoint y: 97, endPoint x: 139, endPoint y: 97, distance: 156.6
click at [139, 97] on body "Liquid You are previewing how the will restyle your page. You can not edit Elem…" at bounding box center [314, 151] width 628 height 303
click at [311, 97] on div "{% assign product = all_products["hormone-harmony"] %} {% render 'product-form-…" at bounding box center [320, 151] width 315 height 124
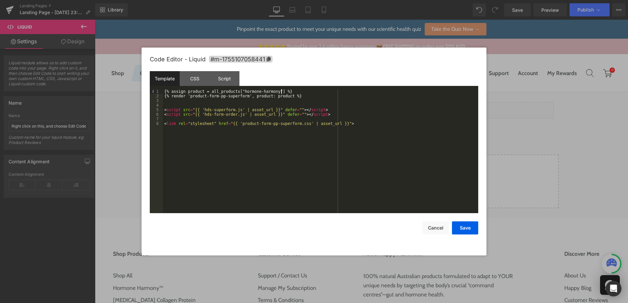
click at [293, 92] on div "{% assign product = all_products["hormone-harmony"] %} {% render 'product-form-…" at bounding box center [320, 155] width 315 height 133
click at [458, 227] on button "Save" at bounding box center [465, 228] width 26 height 13
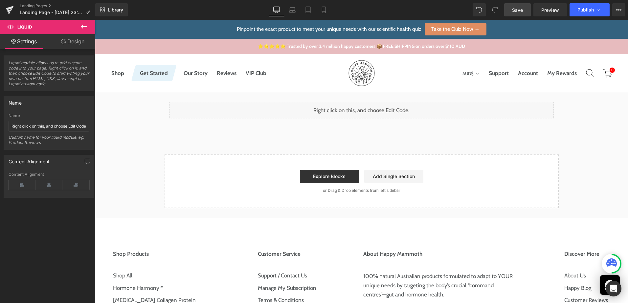
click at [510, 6] on link "Save" at bounding box center [517, 9] width 27 height 13
click at [536, 11] on link "Preview" at bounding box center [549, 9] width 33 height 13
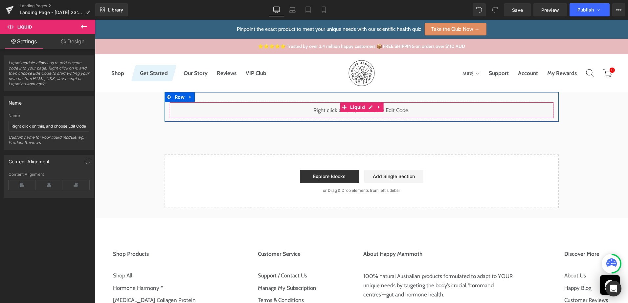
click at [367, 109] on div "Liquid" at bounding box center [361, 110] width 384 height 16
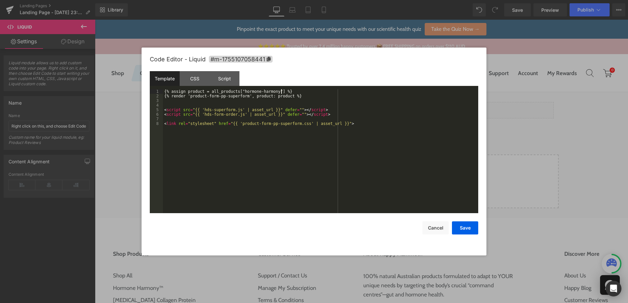
click at [305, 90] on div "{% assign product = all_products["hormone-harmony"] %} {% render 'product-form-…" at bounding box center [320, 155] width 315 height 133
click at [335, 152] on div "{% assign product = all_products["hormone-harmony"] %} {% render 'product-form-…" at bounding box center [320, 155] width 315 height 133
click at [300, 142] on div "{% assign product = all_products["hormone-harmony"] %} {% render 'product-form-…" at bounding box center [320, 155] width 315 height 133
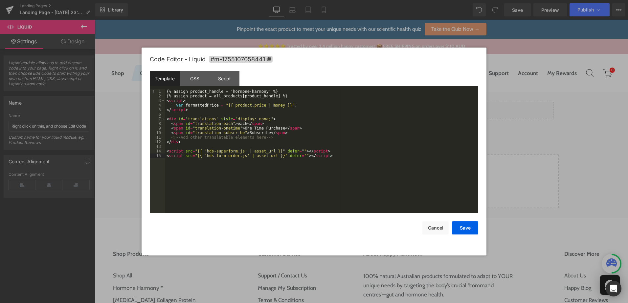
click at [327, 118] on div "{% assign product_handle = 'hormone-harmony' %} {% assign product = all_product…" at bounding box center [321, 155] width 313 height 133
click at [461, 226] on button "Save" at bounding box center [465, 228] width 26 height 13
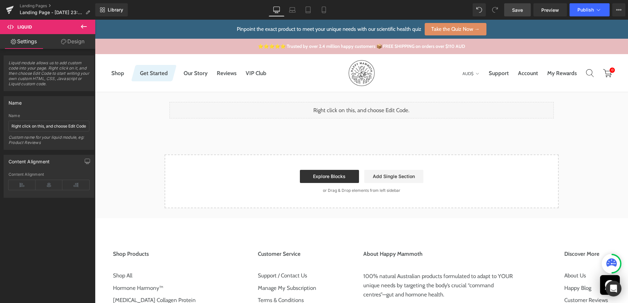
click at [518, 12] on span "Save" at bounding box center [517, 10] width 11 height 7
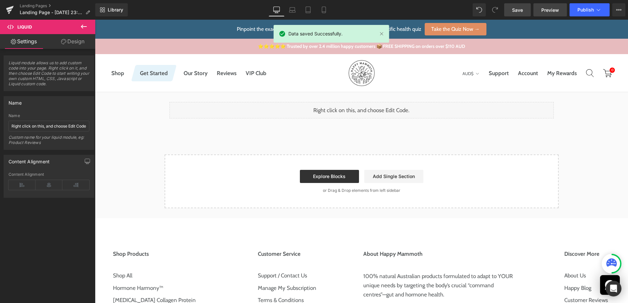
click at [549, 10] on span "Preview" at bounding box center [550, 10] width 18 height 7
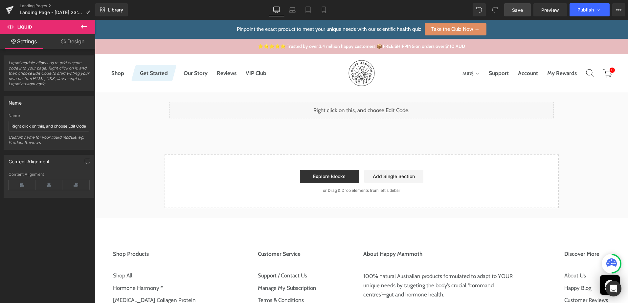
drag, startPoint x: 81, startPoint y: 28, endPoint x: 73, endPoint y: 41, distance: 15.6
click at [80, 28] on icon at bounding box center [84, 27] width 8 height 8
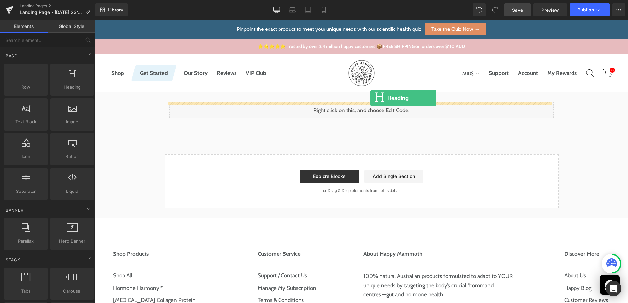
drag, startPoint x: 163, startPoint y: 95, endPoint x: 370, endPoint y: 98, distance: 206.8
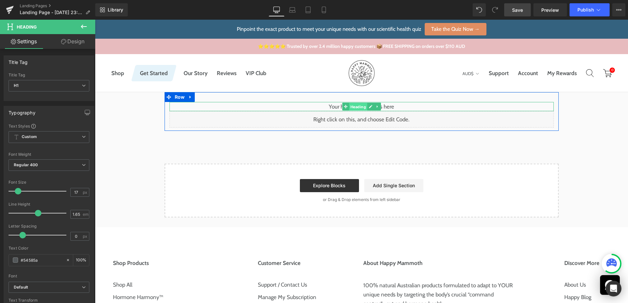
click at [349, 105] on span "Heading" at bounding box center [358, 107] width 18 height 8
drag, startPoint x: 361, startPoint y: 108, endPoint x: 355, endPoint y: 110, distance: 7.4
click at [361, 108] on span "Heading" at bounding box center [358, 107] width 18 height 8
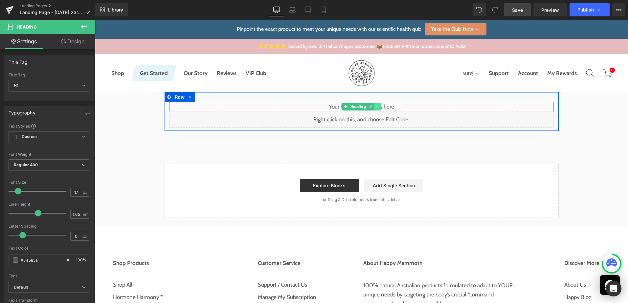
click at [375, 106] on icon at bounding box center [377, 107] width 4 height 4
click at [379, 106] on icon at bounding box center [381, 107] width 4 height 4
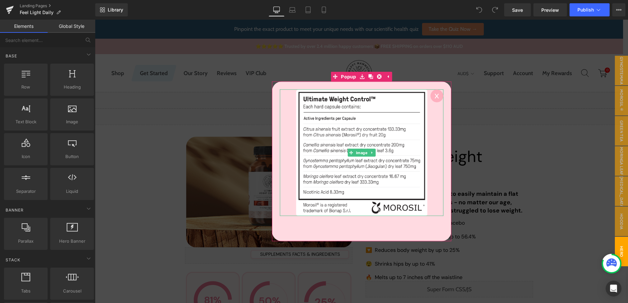
click at [436, 96] on circle at bounding box center [436, 96] width 13 height 13
click at [527, 152] on h3 "Ultimate Weight Control" at bounding box center [448, 166] width 167 height 38
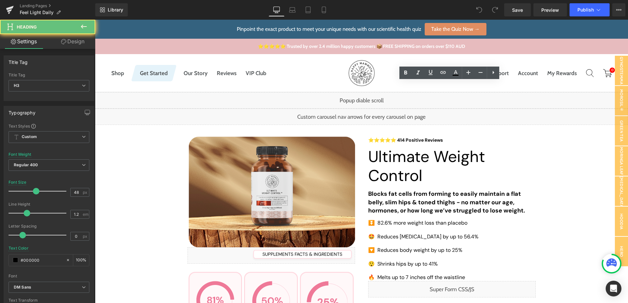
scroll to position [66, 0]
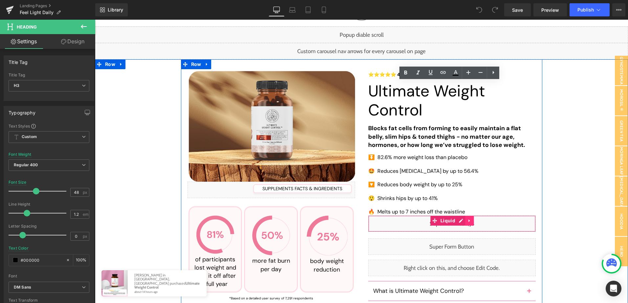
click at [467, 221] on icon at bounding box center [469, 221] width 5 height 5
click at [447, 222] on div "Liquid" at bounding box center [451, 224] width 167 height 16
